Goal: Obtain resource: Download file/media

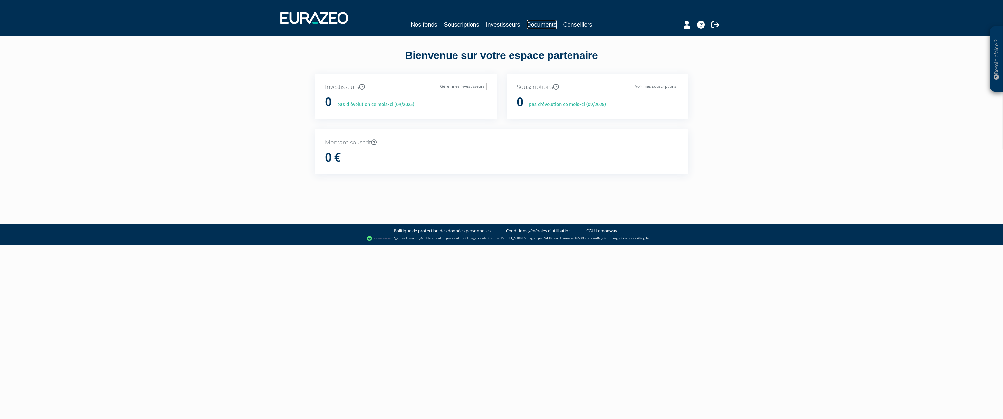
click at [542, 24] on link "Documents" at bounding box center [542, 24] width 30 height 9
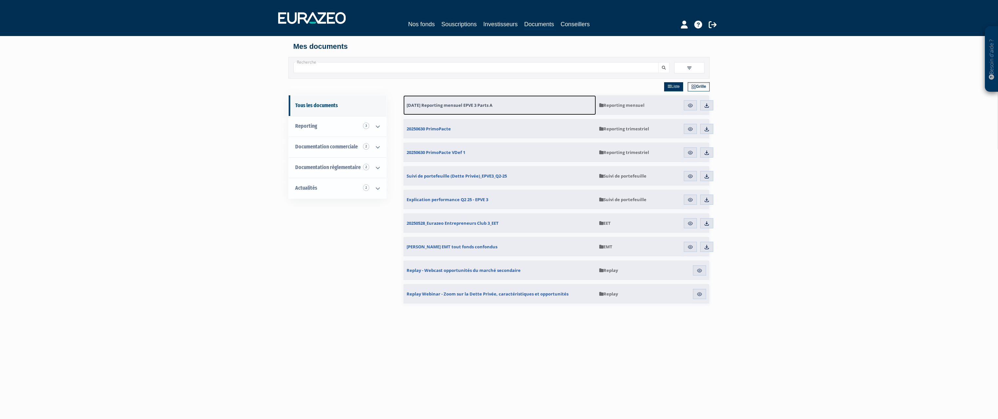
click at [465, 106] on span "[DATE] Reporting mensuel EPVE 3 Parts A" at bounding box center [449, 105] width 86 height 6
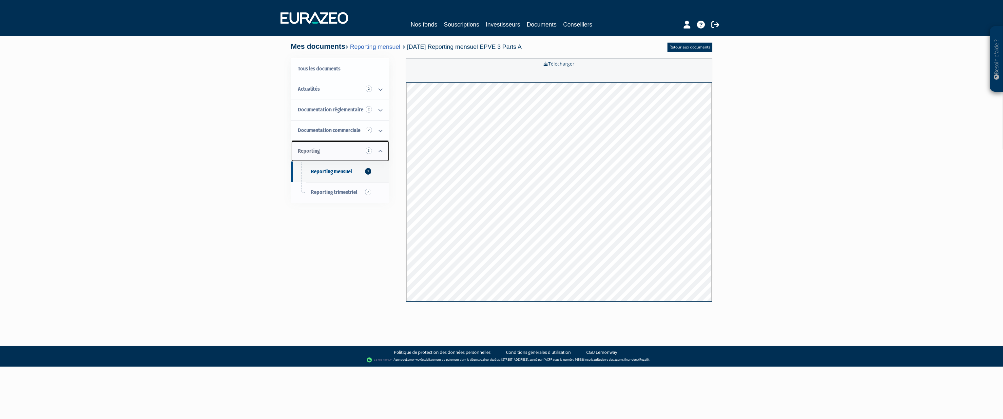
click at [326, 148] on link "Reporting 3" at bounding box center [340, 151] width 98 height 21
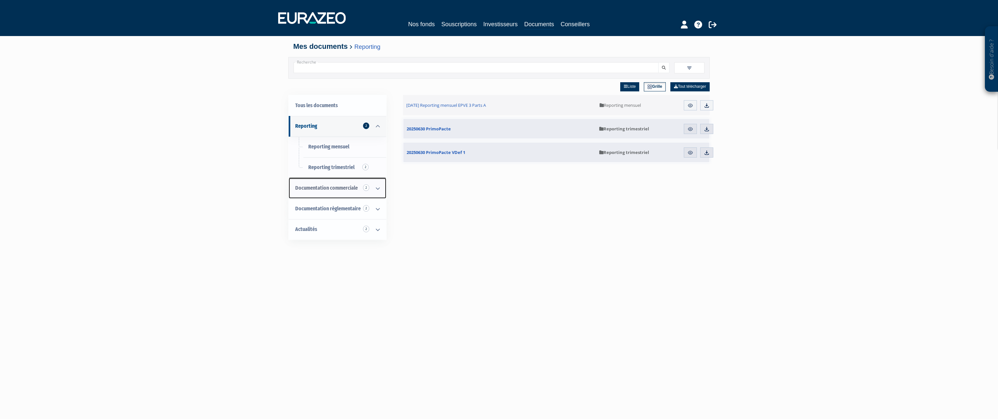
click at [333, 192] on link "Documentation commerciale 2" at bounding box center [338, 188] width 98 height 21
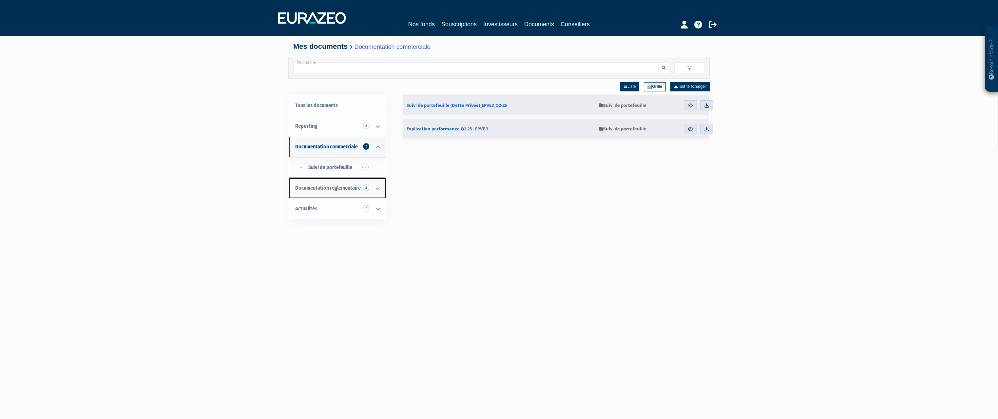
click at [336, 191] on span "Documentation règlementaire 2" at bounding box center [328, 188] width 66 height 6
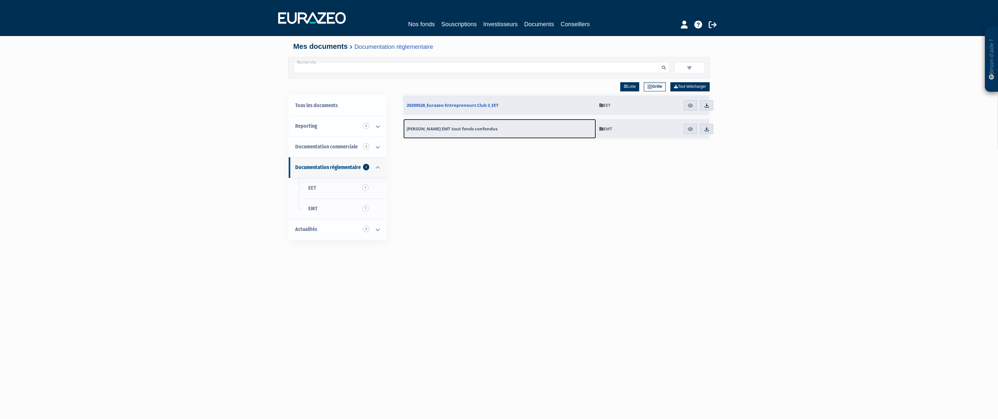
click at [467, 131] on span "[PERSON_NAME] EMT tout fonds confondus" at bounding box center [451, 129] width 91 height 6
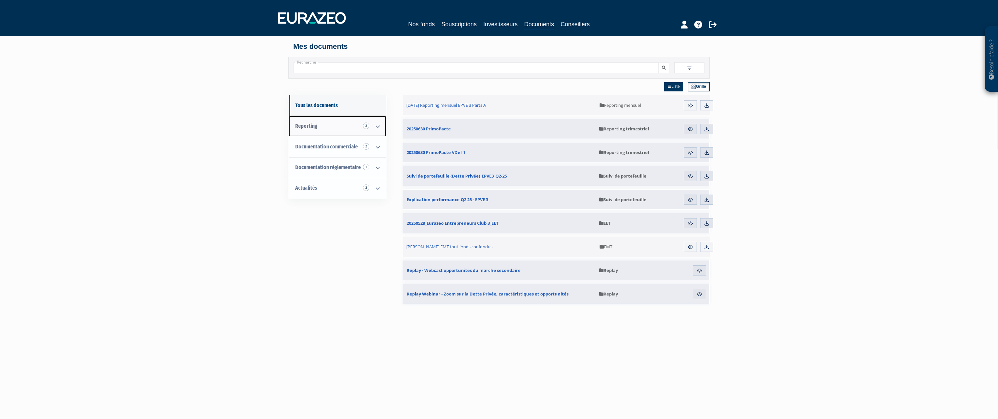
click at [381, 126] on icon at bounding box center [377, 126] width 17 height 20
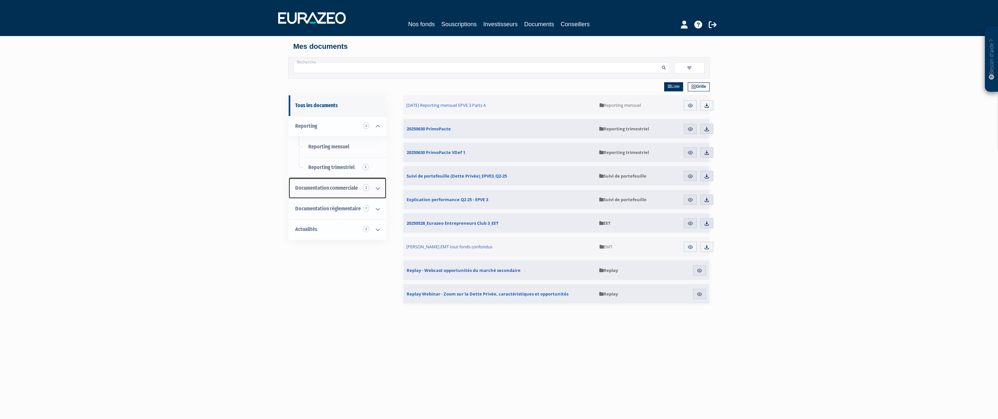
click at [377, 187] on icon at bounding box center [377, 188] width 17 height 20
click at [340, 210] on span "Suivi de portefeuille 2" at bounding box center [330, 208] width 44 height 6
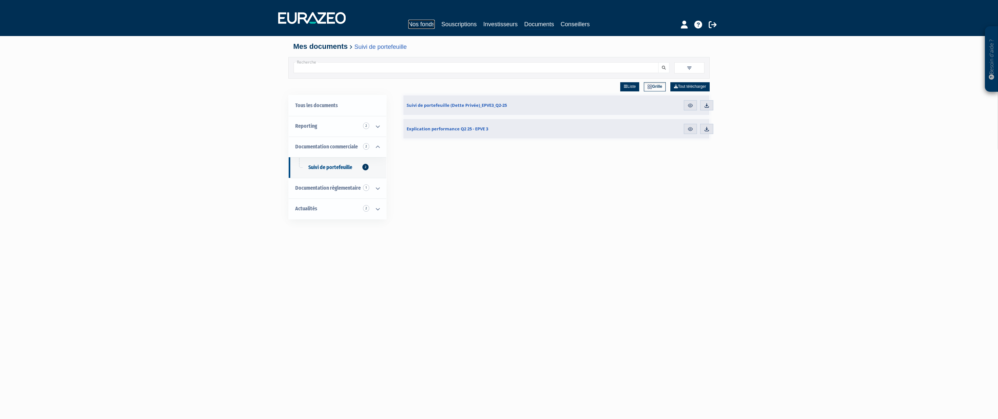
click at [433, 26] on link "Nos fonds" at bounding box center [421, 24] width 27 height 9
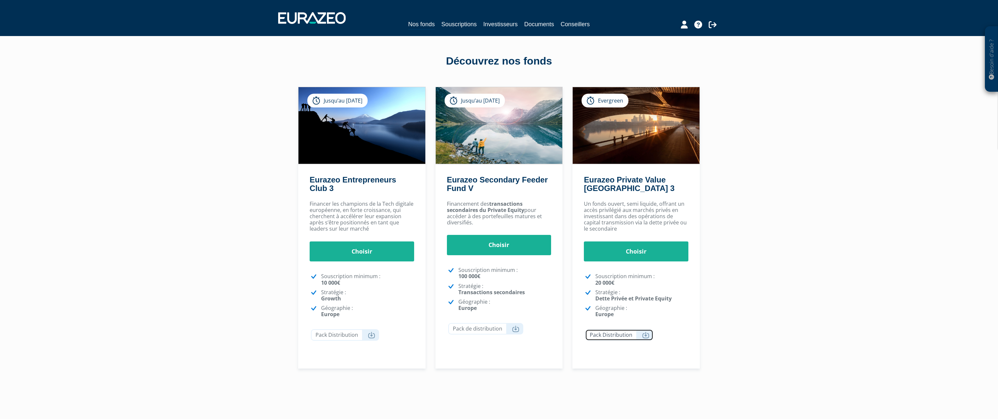
click at [643, 336] on icon at bounding box center [645, 335] width 7 height 7
